Goal: Task Accomplishment & Management: Complete application form

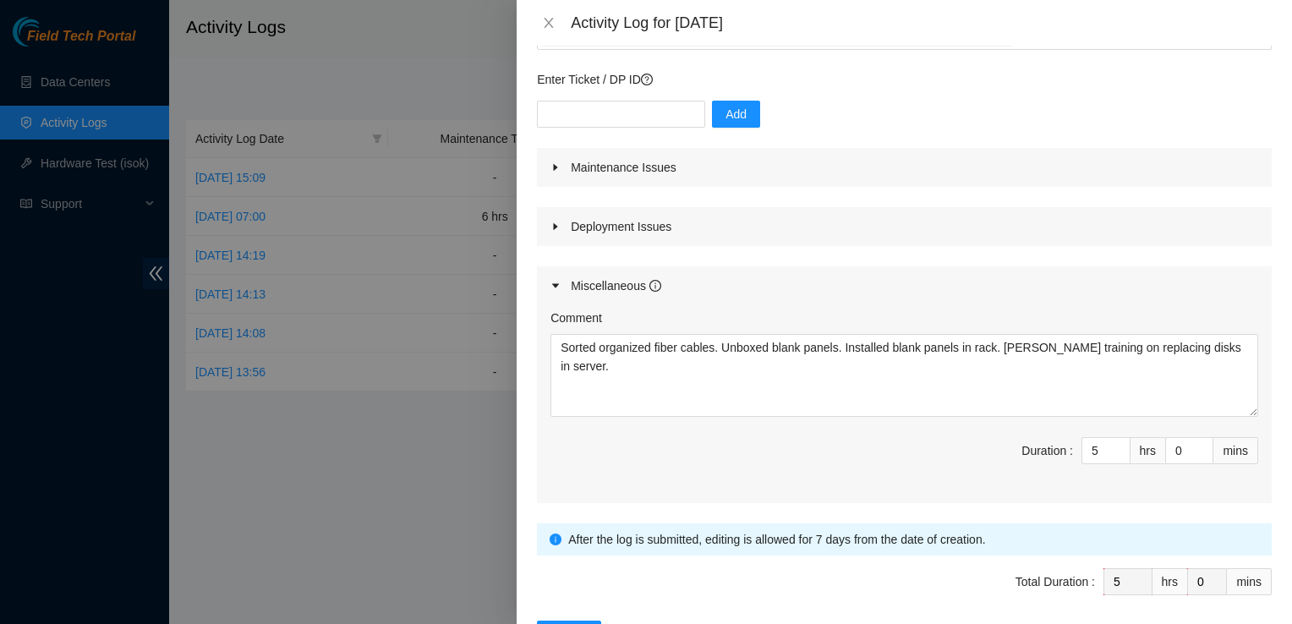
scroll to position [183, 0]
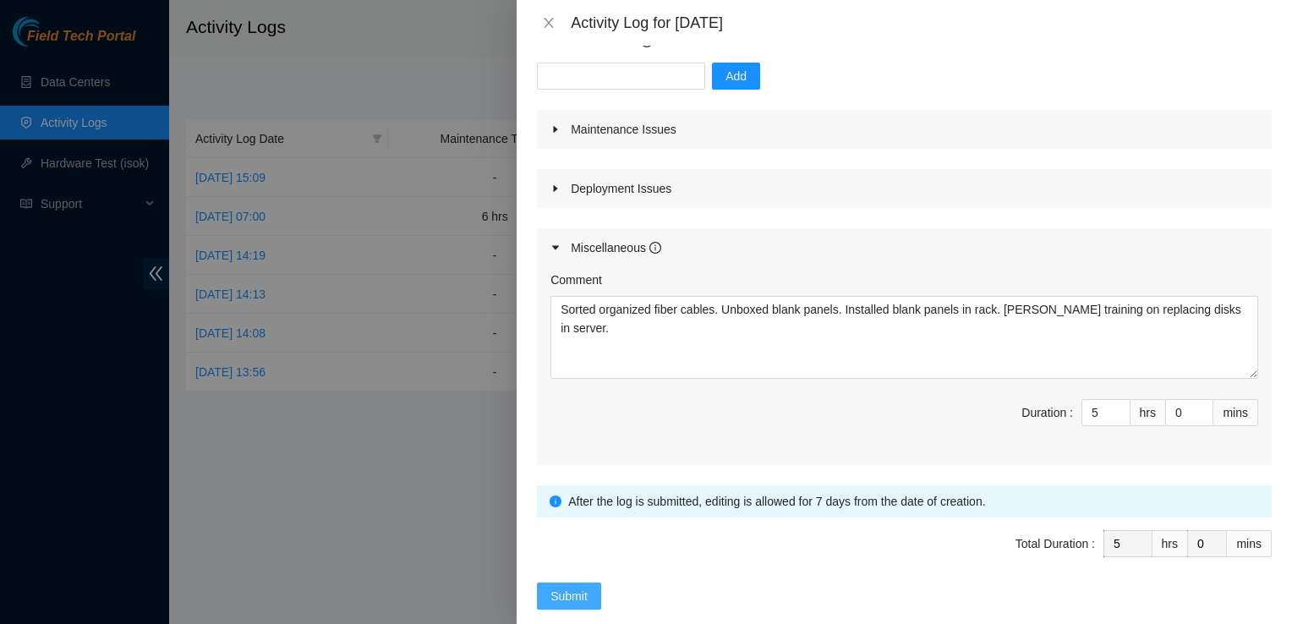
click at [562, 587] on span "Submit" at bounding box center [569, 596] width 37 height 19
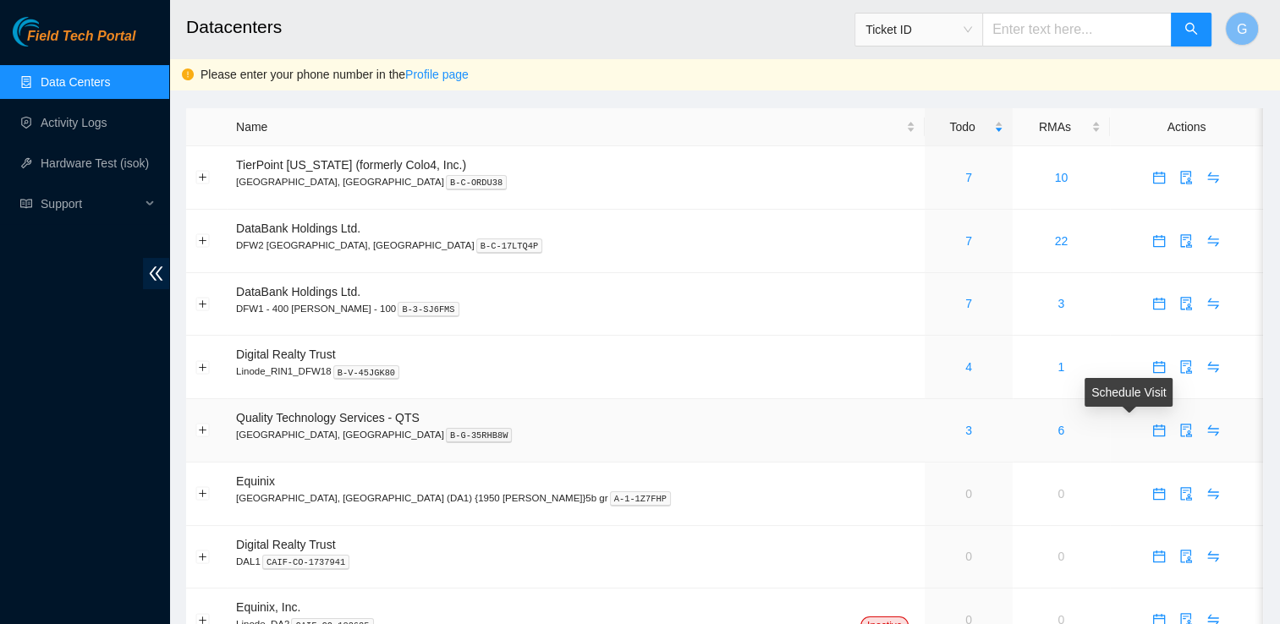
click at [1152, 431] on icon "calendar" at bounding box center [1159, 431] width 14 height 14
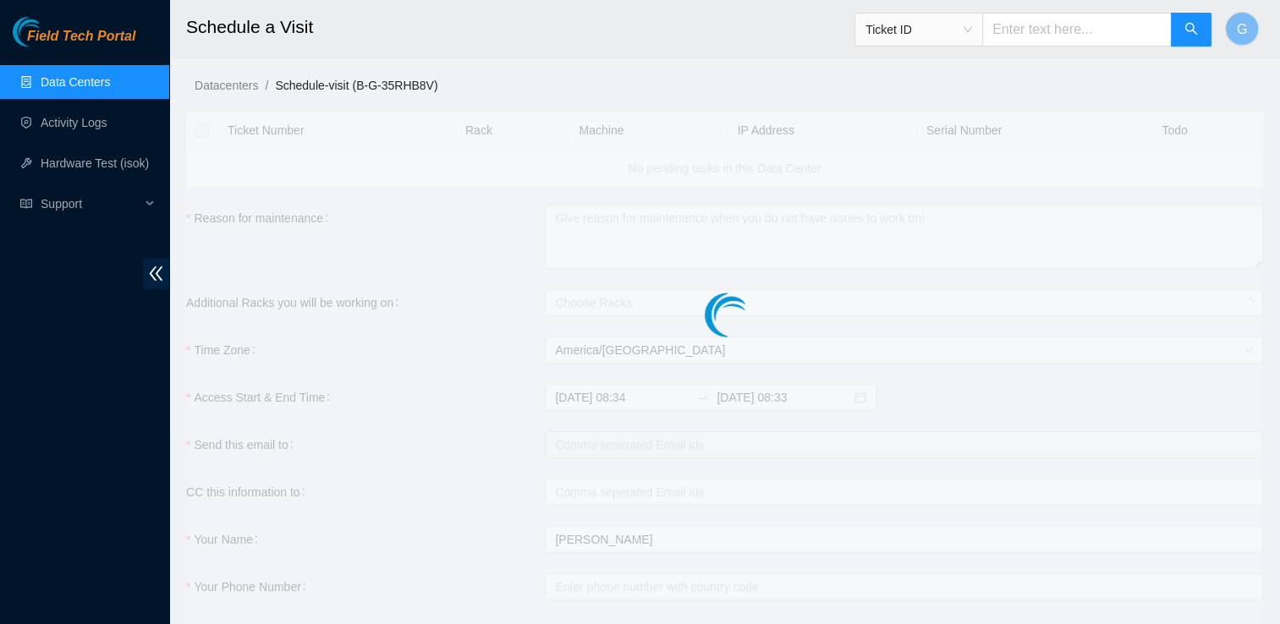
checkbox input "true"
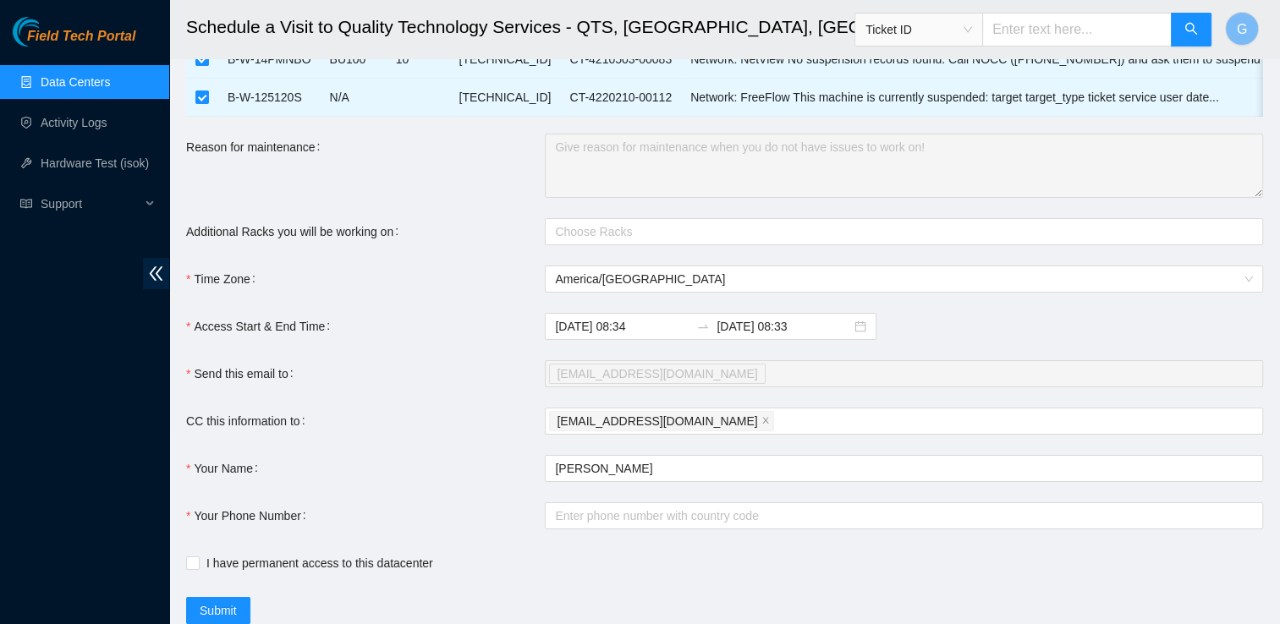
scroll to position [214, 0]
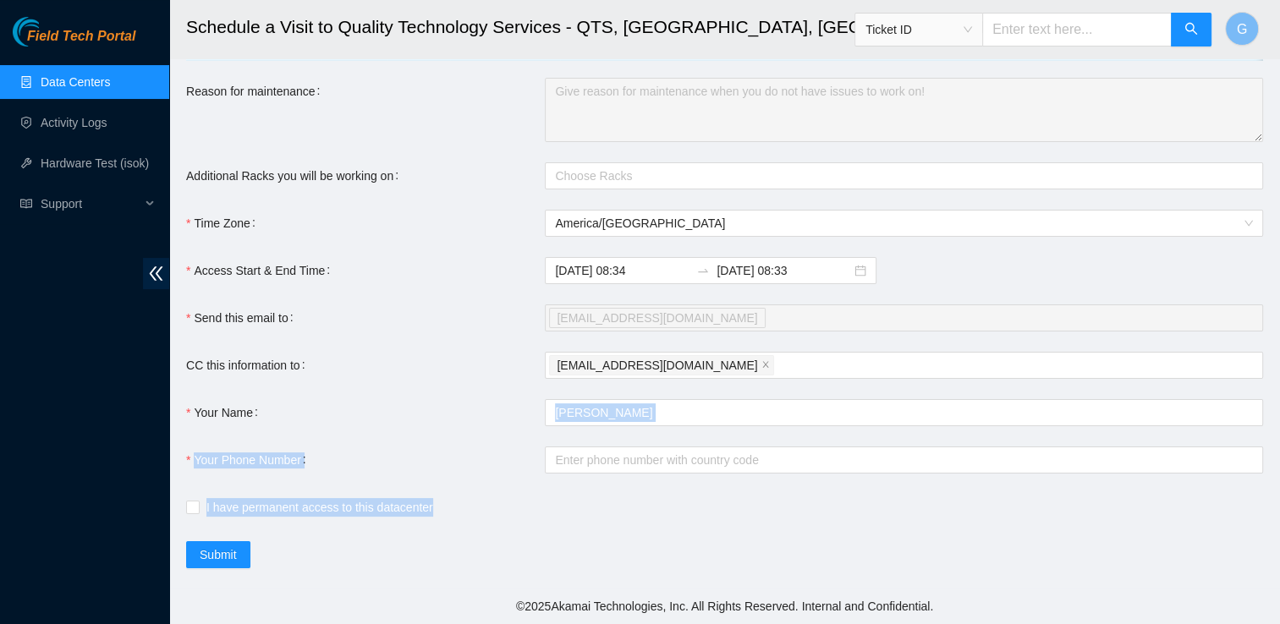
drag, startPoint x: 504, startPoint y: 496, endPoint x: 406, endPoint y: 355, distance: 172.0
click at [406, 355] on form "Ticket Number Rack Machine IP Address Serial Number Todo B-W-16DC7T3 BP104 01 2…" at bounding box center [724, 239] width 1077 height 660
click at [195, 529] on form "Ticket Number Rack Machine IP Address Serial Number Todo B-W-16DC7T3 BP104 01 2…" at bounding box center [724, 239] width 1077 height 660
click at [193, 506] on input "I have permanent access to this datacenter" at bounding box center [192, 507] width 12 height 12
checkbox input "true"
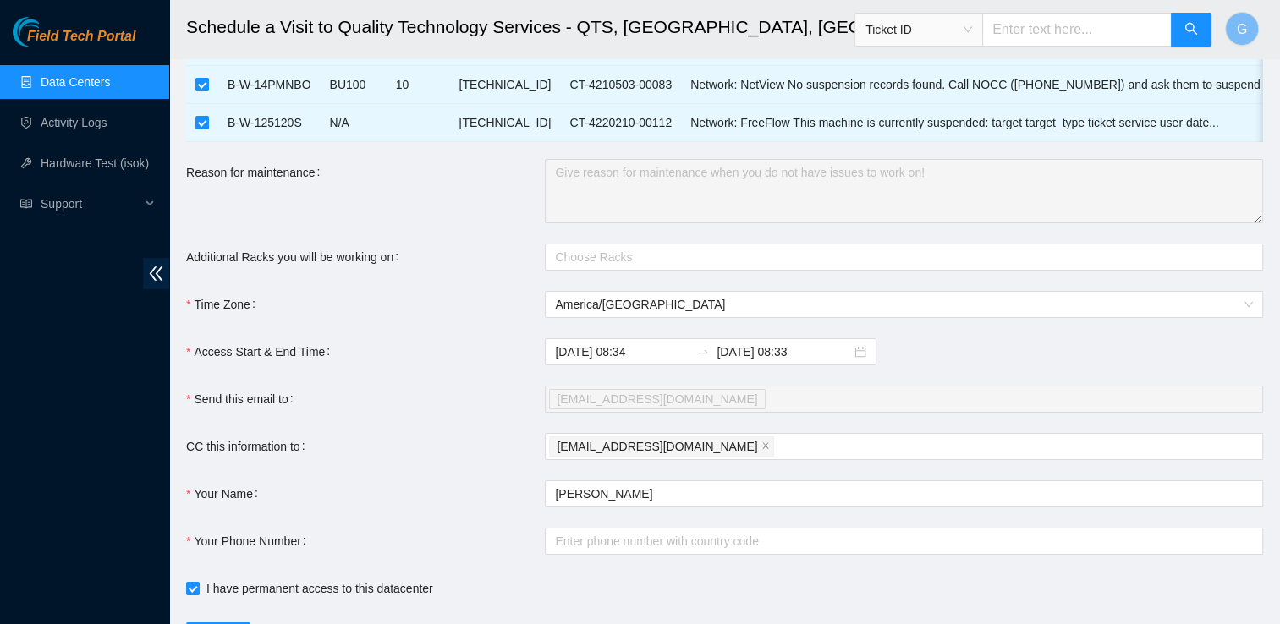
scroll to position [0, 0]
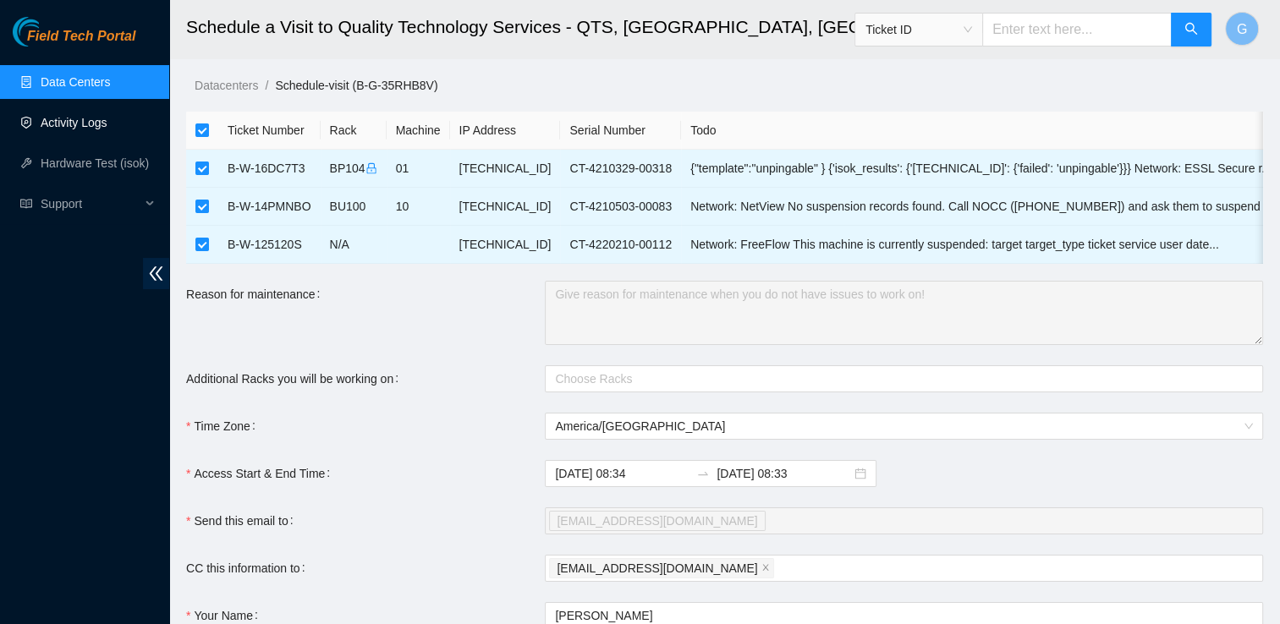
click at [90, 116] on link "Activity Logs" at bounding box center [74, 123] width 67 height 14
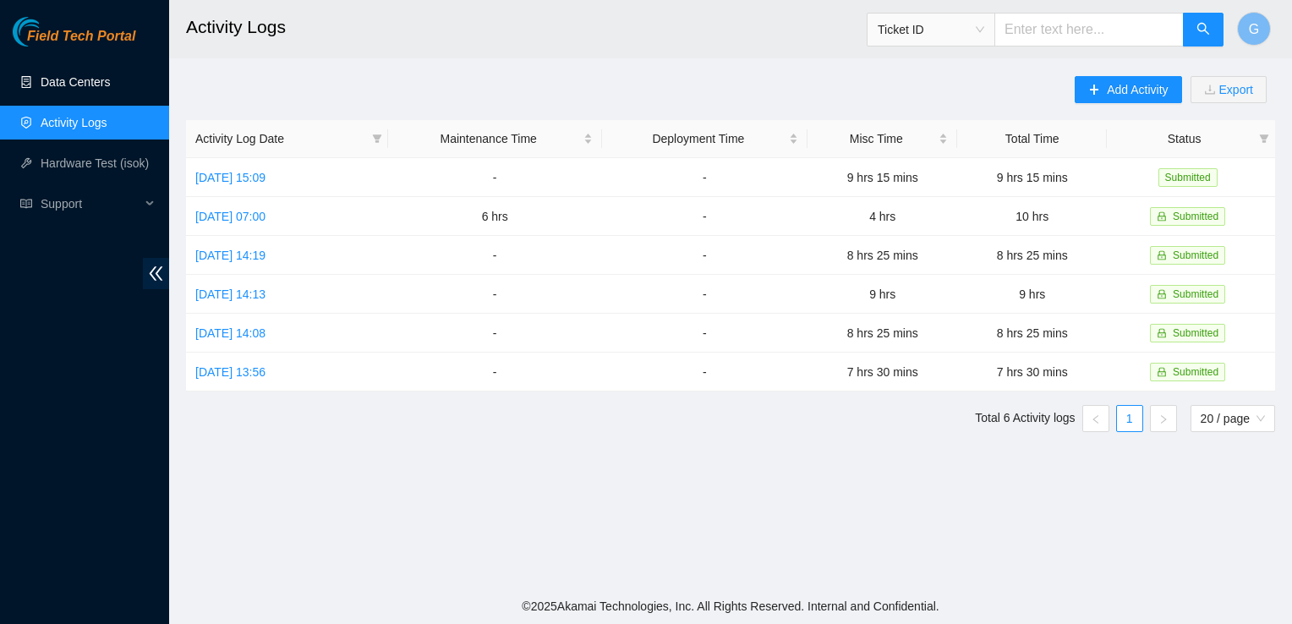
click at [94, 89] on link "Data Centers" at bounding box center [75, 82] width 69 height 14
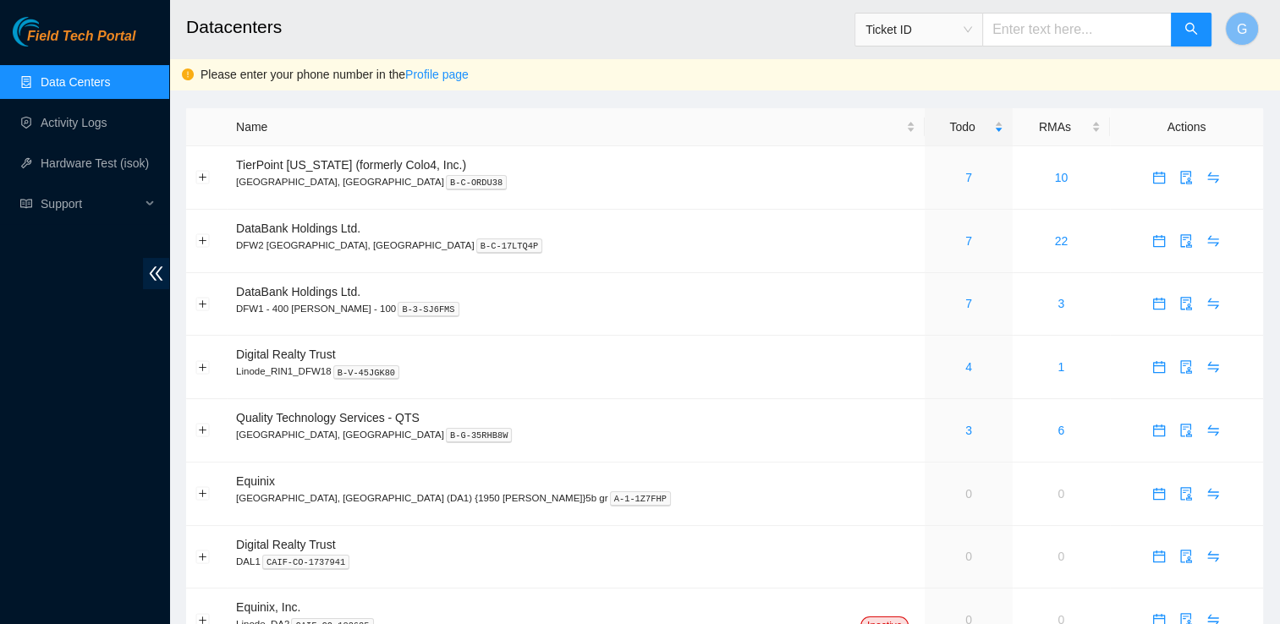
click at [81, 89] on link "Data Centers" at bounding box center [75, 82] width 69 height 14
click at [446, 430] on kbd "B-G-35RHB8W" at bounding box center [479, 435] width 67 height 15
drag, startPoint x: 316, startPoint y: 430, endPoint x: 270, endPoint y: 440, distance: 47.4
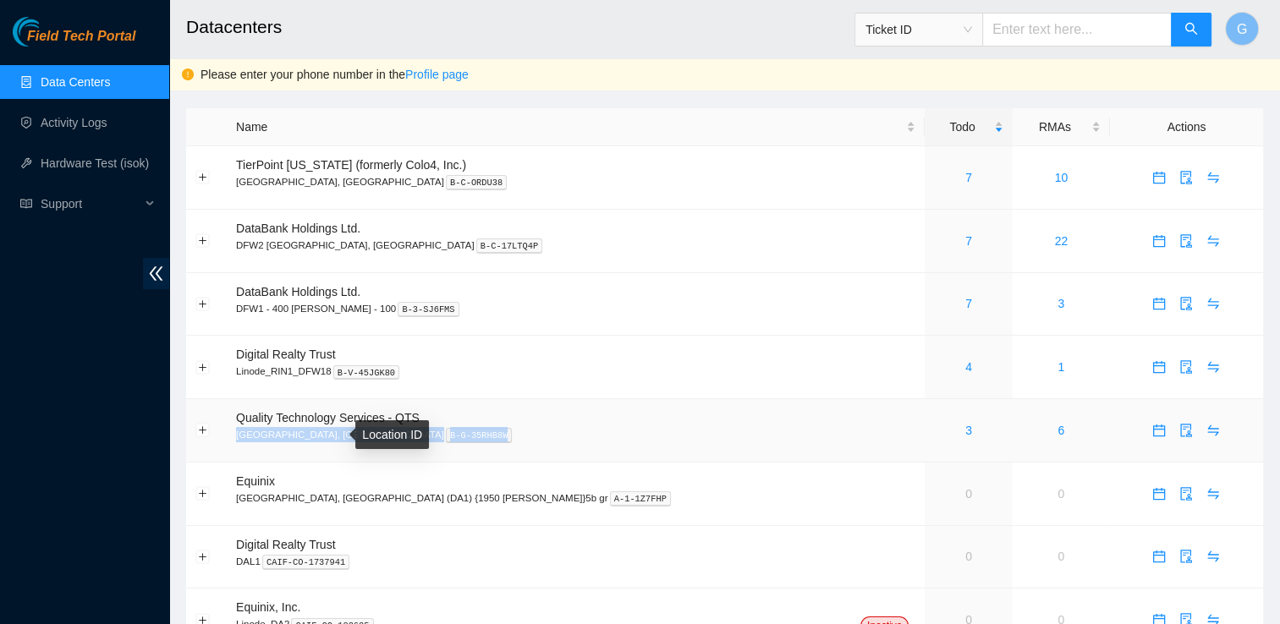
click at [270, 440] on p "Irving, TX B-G-35RHB8W" at bounding box center [575, 434] width 679 height 15
click at [1153, 429] on icon "calendar" at bounding box center [1159, 431] width 12 height 12
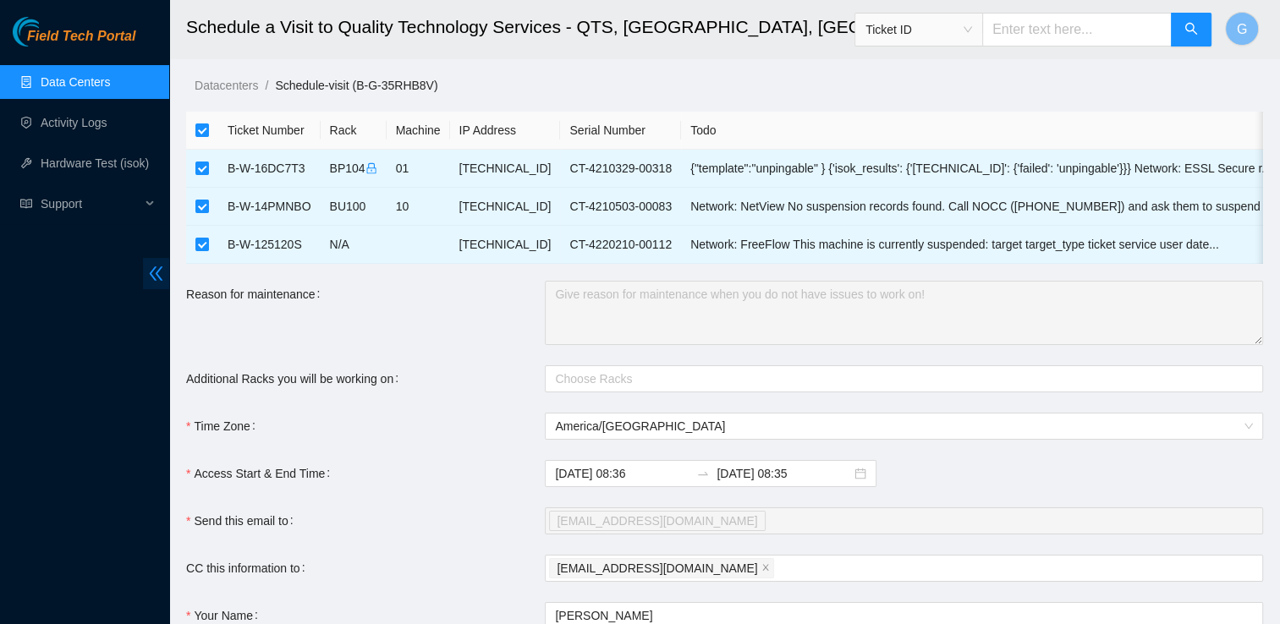
click at [162, 269] on icon "double-left" at bounding box center [156, 274] width 18 height 18
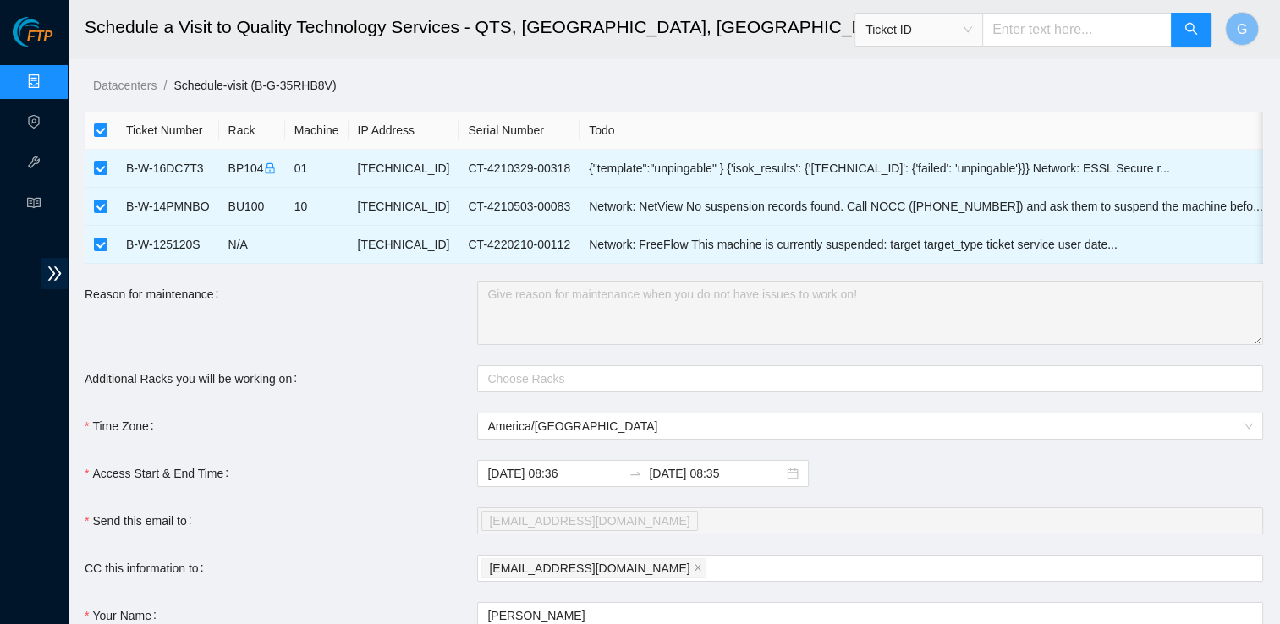
scroll to position [201, 0]
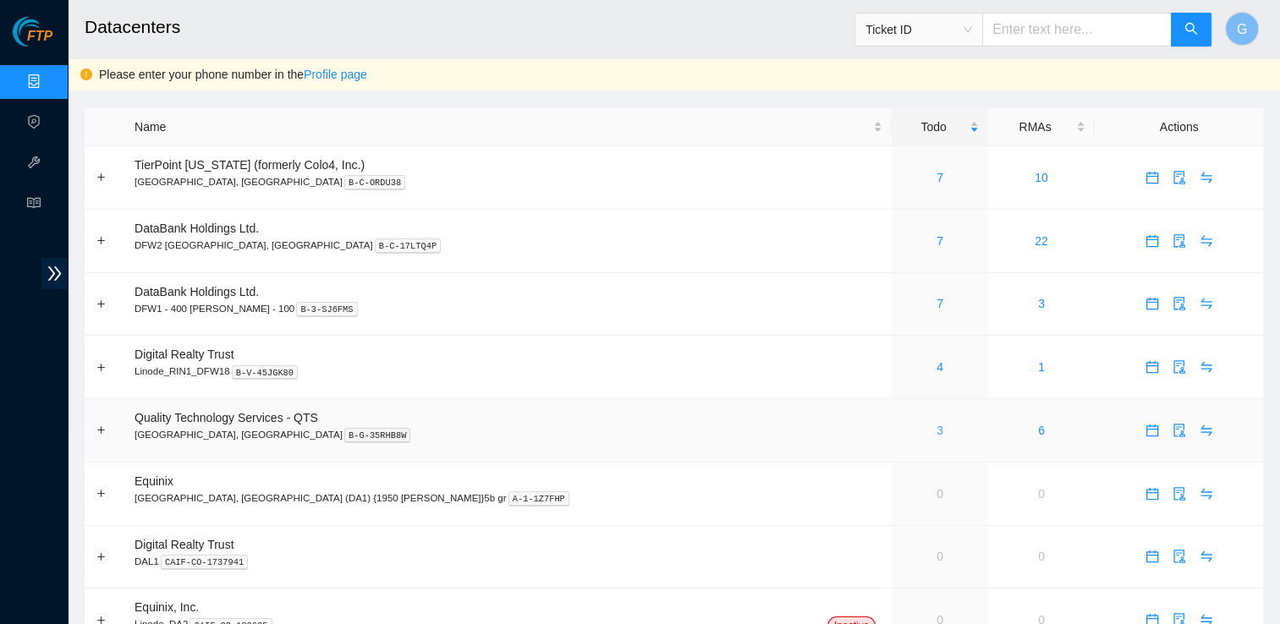
click at [936, 432] on link "3" at bounding box center [939, 431] width 7 height 14
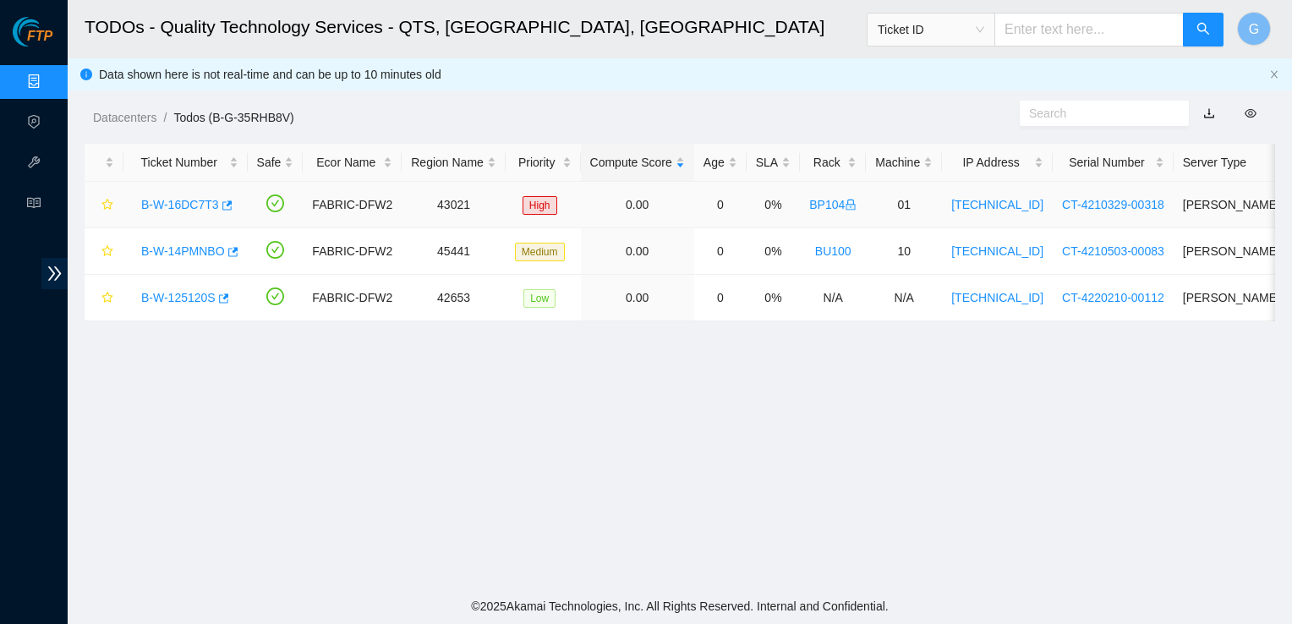
click at [178, 198] on link "B-W-16DC7T3" at bounding box center [180, 205] width 78 height 14
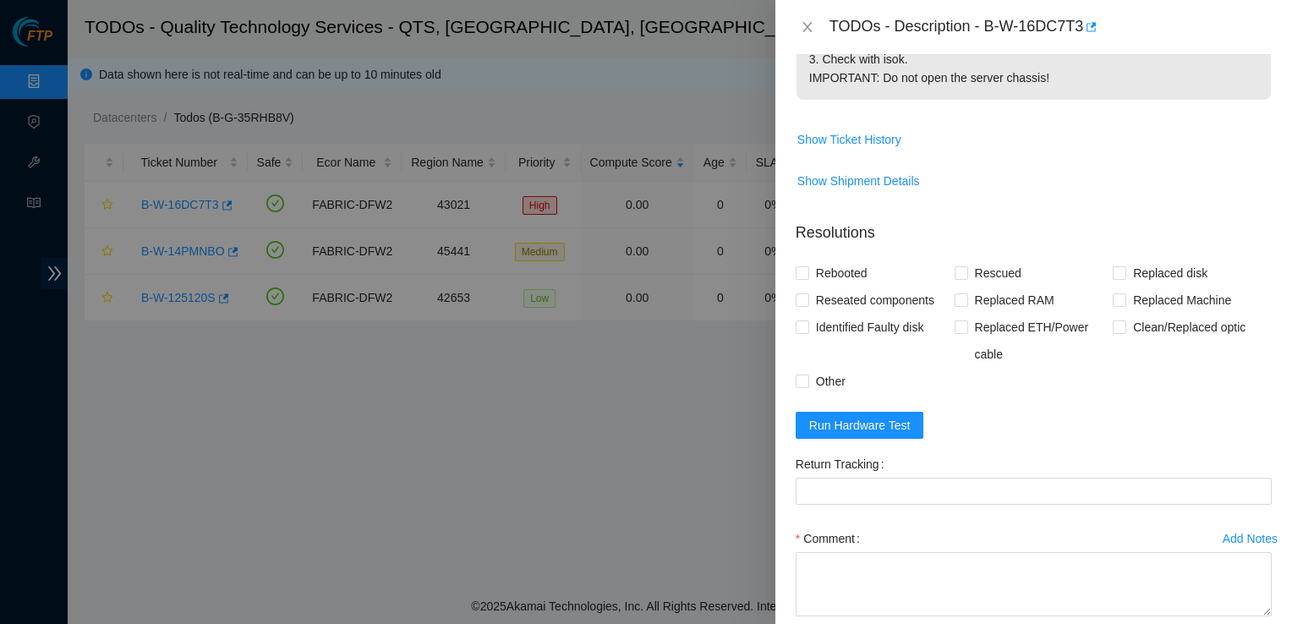
scroll to position [655, 0]
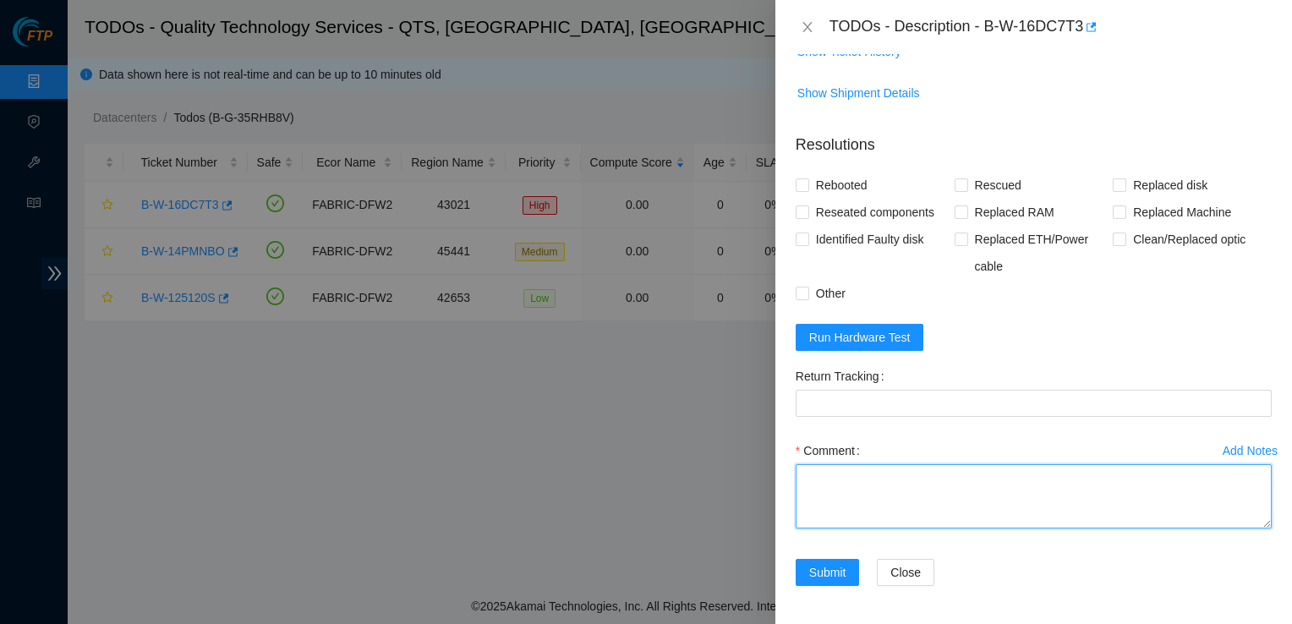
click at [968, 492] on textarea "Comment" at bounding box center [1034, 496] width 476 height 64
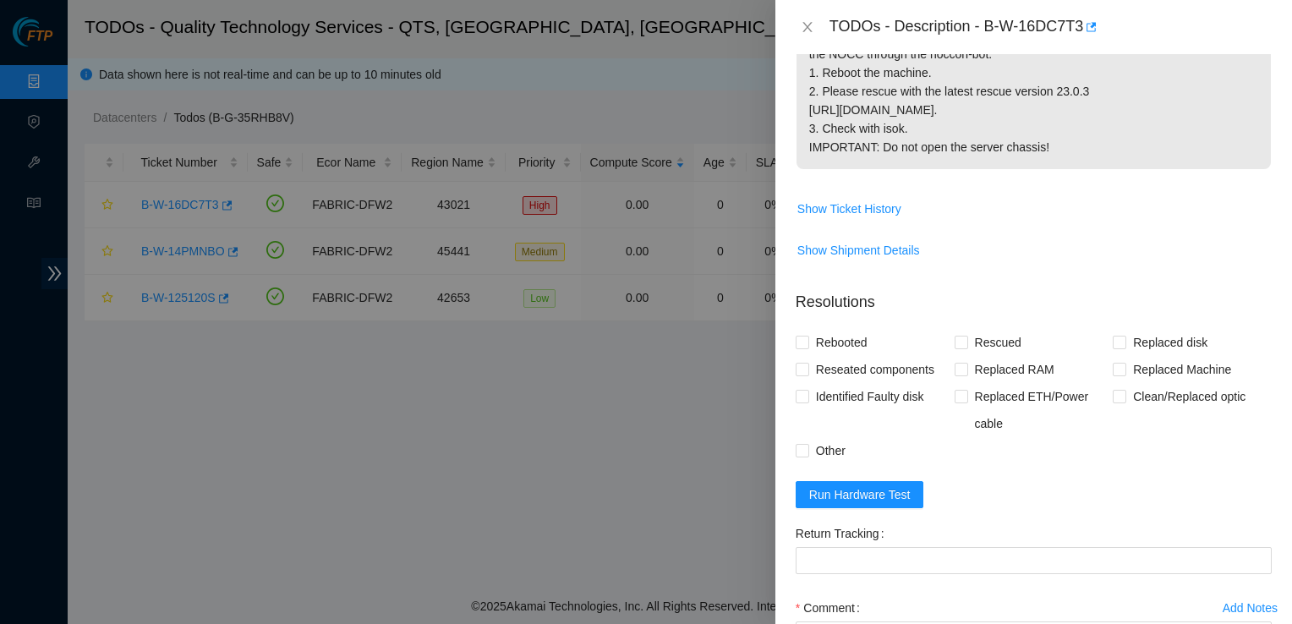
scroll to position [507, 0]
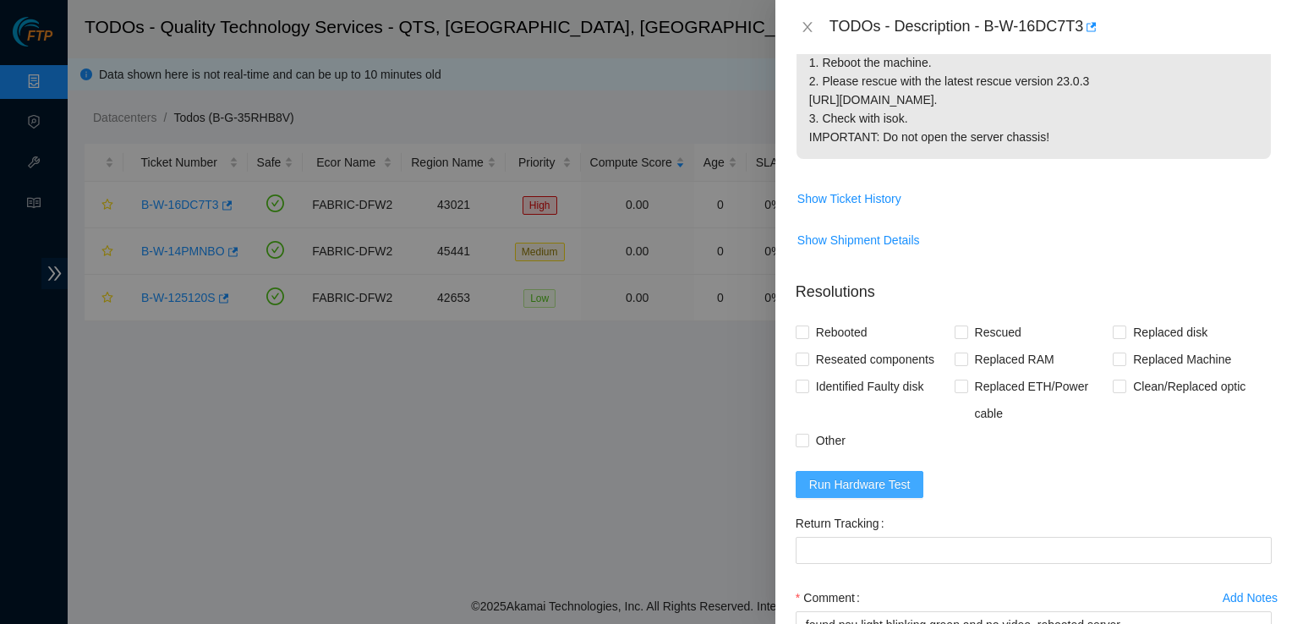
click at [856, 489] on span "Run Hardware Test" at bounding box center [859, 484] width 101 height 19
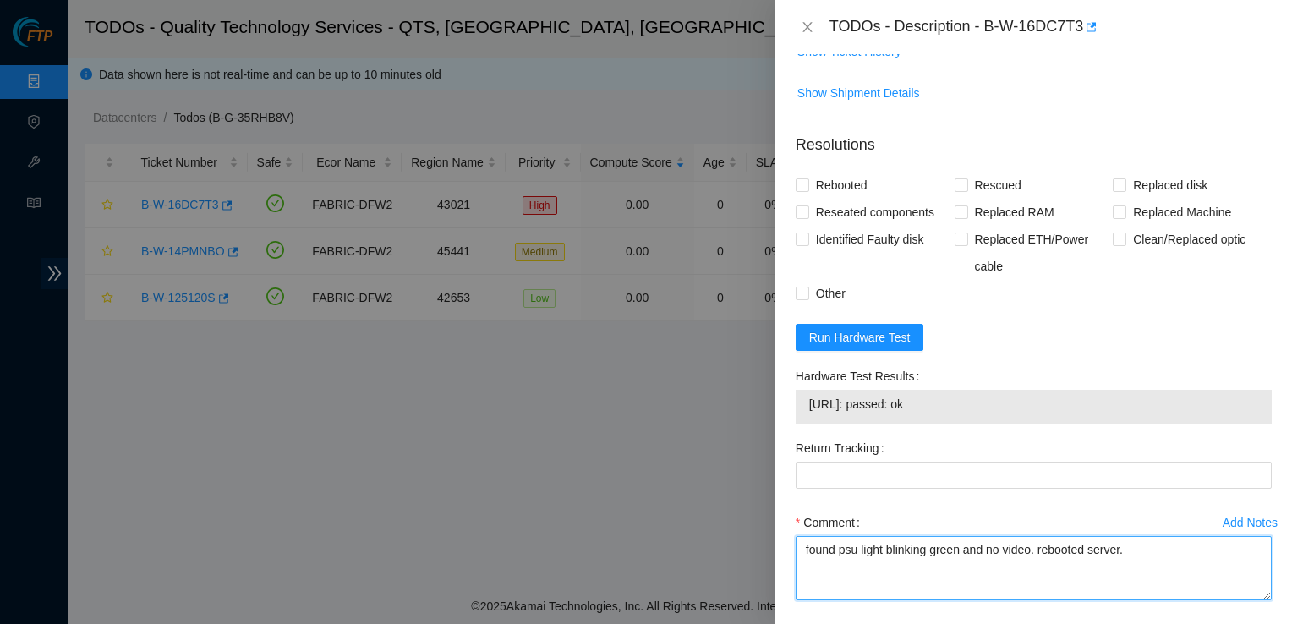
click at [1189, 545] on textarea "found psu light blinking green and no video. rebooted server." at bounding box center [1034, 568] width 476 height 64
click at [1138, 553] on textarea "found psu light blinking green and no video. rebooted server. recued server" at bounding box center [1034, 568] width 476 height 64
click at [1213, 550] on textarea "found psu light blinking green and no video. rebooted server. rescued server" at bounding box center [1034, 568] width 476 height 64
click at [1211, 544] on textarea "found psu light blinking green and no video. rebooted server. rescued server. I…" at bounding box center [1034, 568] width 476 height 64
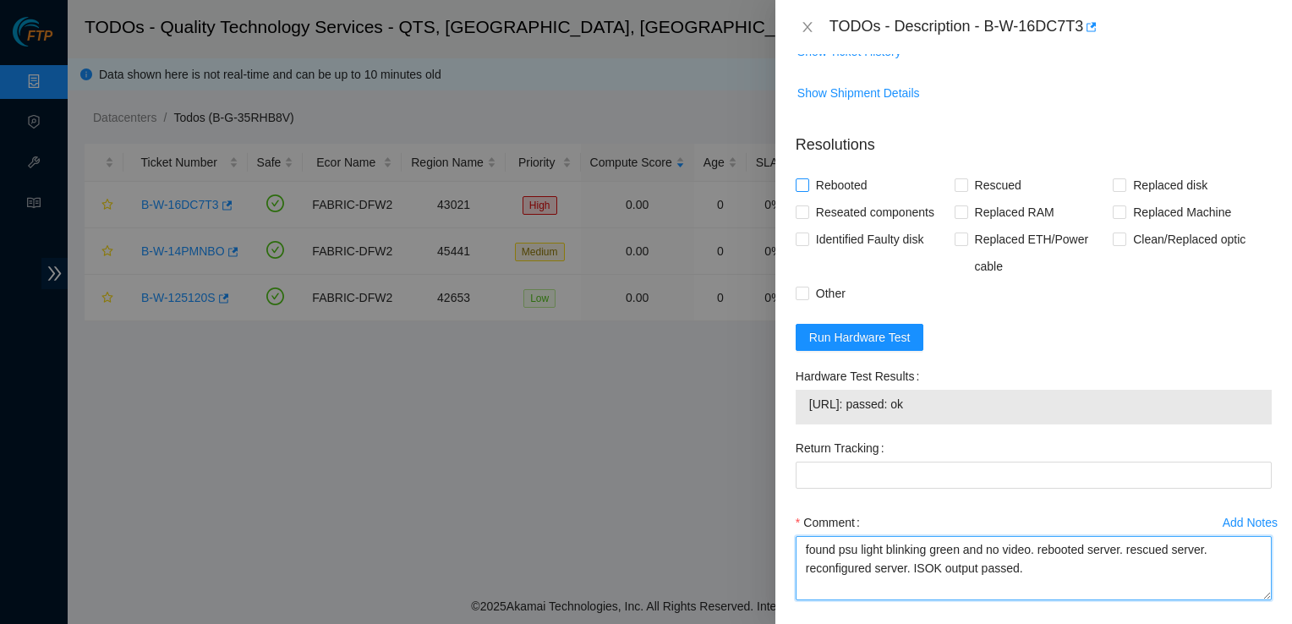
type textarea "found psu light blinking green and no video. rebooted server. rescued server. r…"
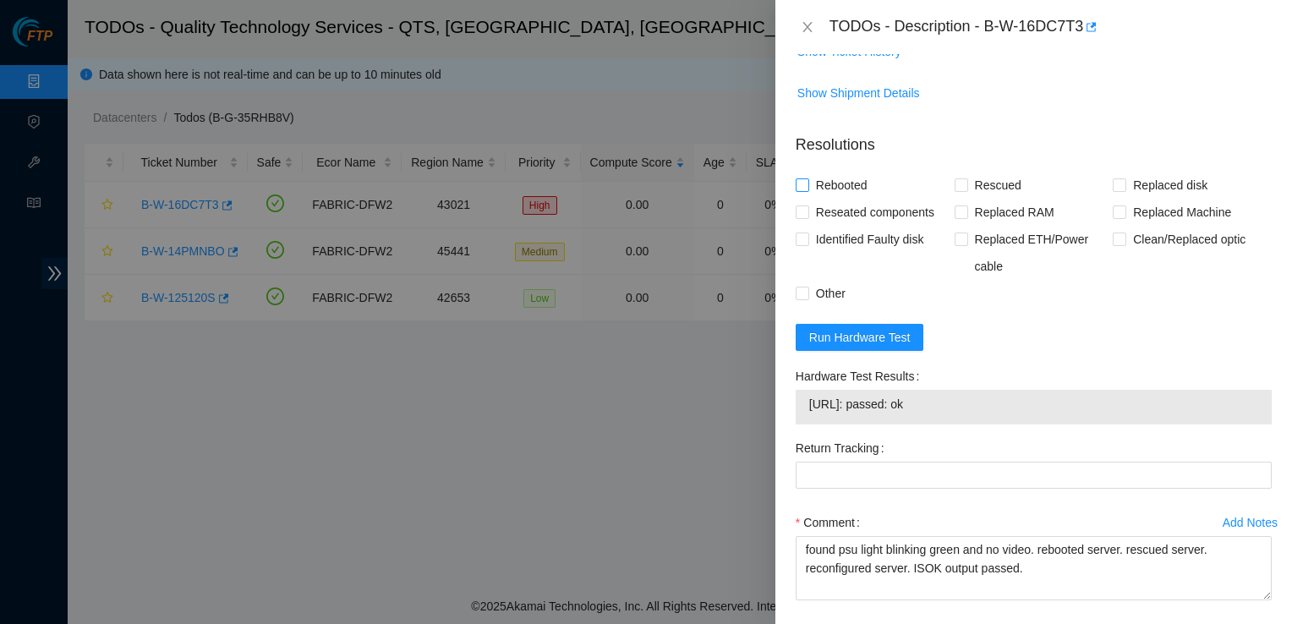
click at [802, 189] on span at bounding box center [803, 185] width 14 height 14
click at [802, 189] on input "Rebooted" at bounding box center [802, 184] width 12 height 12
checkbox input "true"
click at [955, 184] on input "Rescued" at bounding box center [961, 184] width 12 height 12
checkbox input "true"
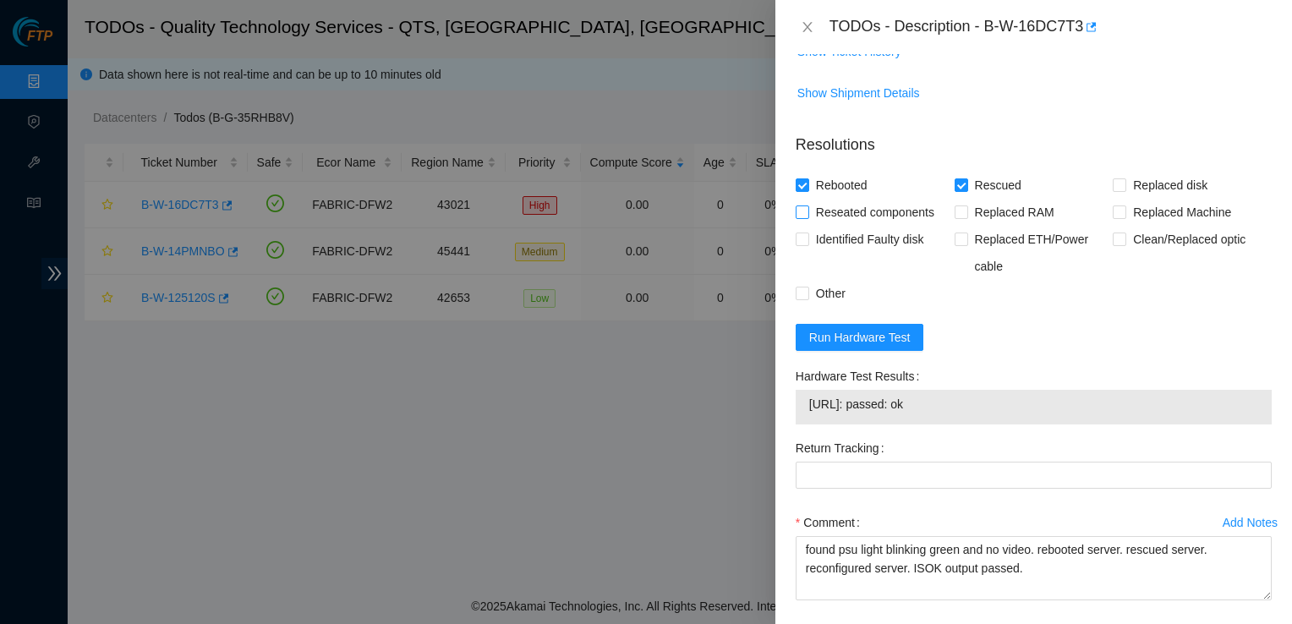
click at [805, 208] on input "Reseated components" at bounding box center [802, 212] width 12 height 12
checkbox input "true"
click at [802, 288] on input "Other" at bounding box center [802, 293] width 12 height 12
checkbox input "true"
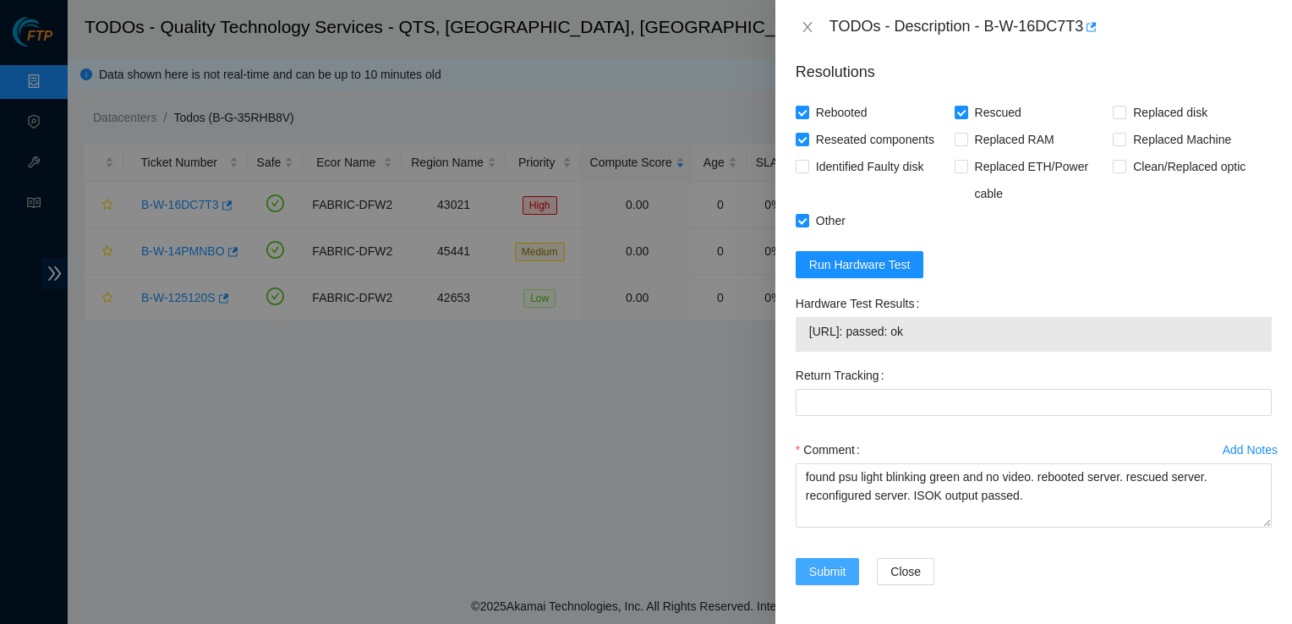
click at [832, 569] on span "Submit" at bounding box center [827, 571] width 37 height 19
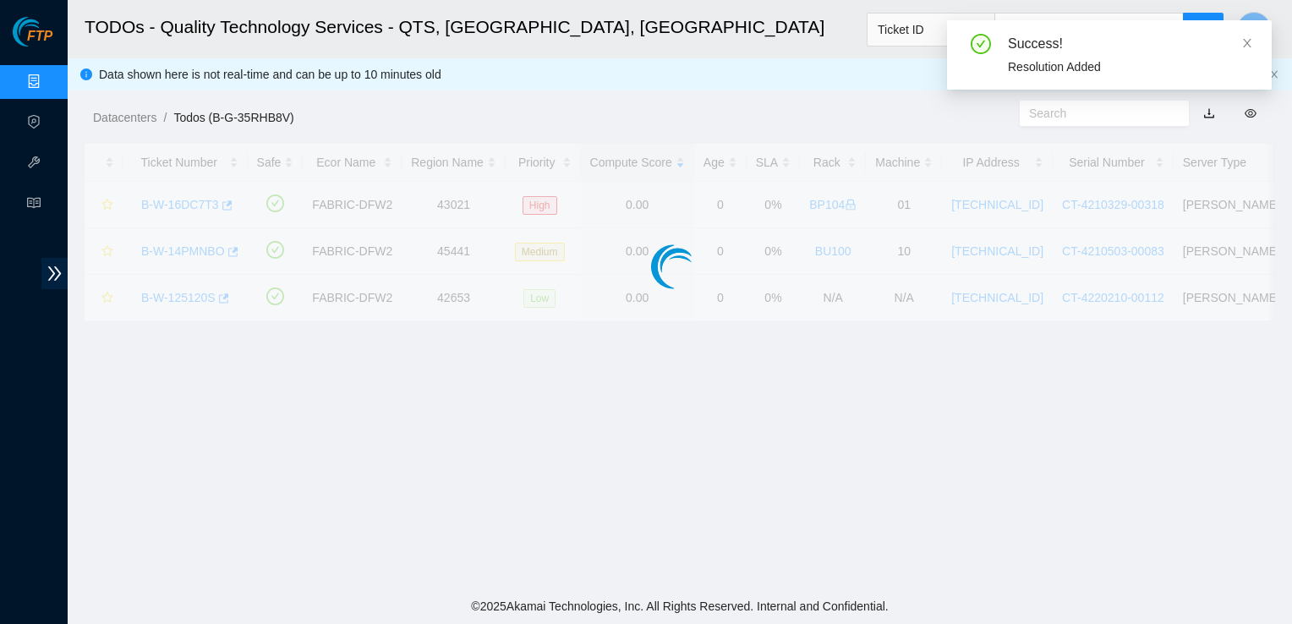
scroll to position [453, 0]
